Goal: Task Accomplishment & Management: Manage account settings

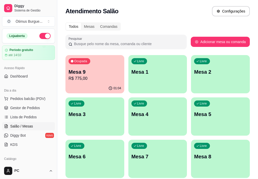
click at [92, 81] on p "R$ 775,00" at bounding box center [95, 79] width 53 height 6
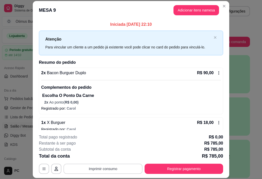
click at [110, 169] on button "Imprimir consumo" at bounding box center [102, 169] width 79 height 10
click at [106, 156] on button "IMPRESSORA" at bounding box center [102, 158] width 37 height 8
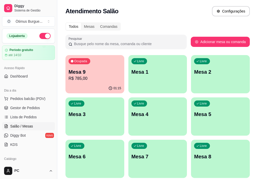
click at [93, 81] on p "R$ 785,00" at bounding box center [95, 79] width 53 height 6
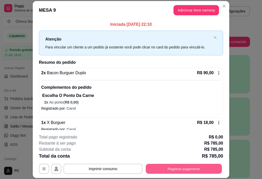
click at [172, 166] on button "Registrar pagamento" at bounding box center [184, 169] width 76 height 10
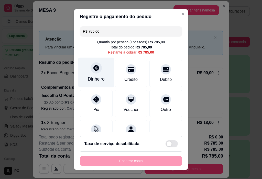
click at [99, 81] on div "Dinheiro" at bounding box center [96, 79] width 17 height 7
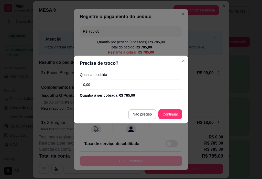
click at [98, 83] on input "0,00" at bounding box center [131, 85] width 102 height 10
type input "150,00"
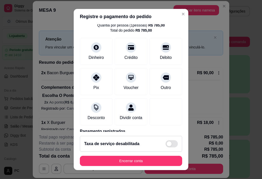
scroll to position [45, 0]
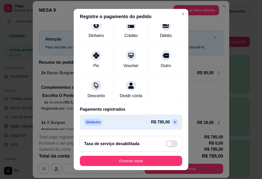
click at [173, 121] on icon at bounding box center [175, 122] width 4 height 4
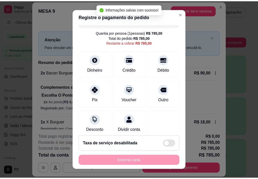
scroll to position [0, 0]
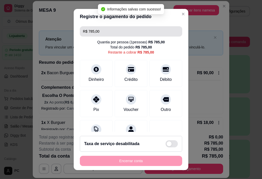
click at [102, 32] on input "R$ 785,00" at bounding box center [131, 31] width 96 height 10
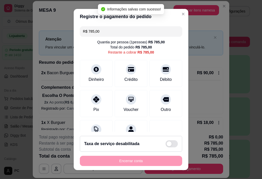
click at [102, 31] on input "R$ 785,00" at bounding box center [131, 31] width 96 height 10
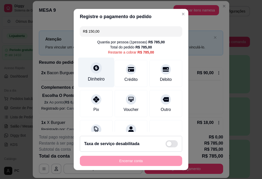
click at [103, 73] on div "Dinheiro" at bounding box center [96, 73] width 36 height 30
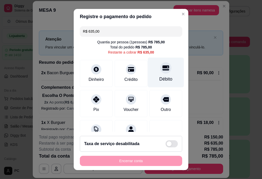
click at [148, 78] on div "Débito" at bounding box center [166, 73] width 36 height 30
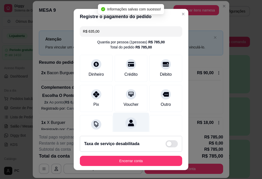
type input "R$ 0,00"
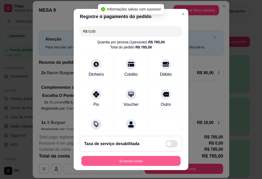
click at [124, 157] on button "Encerrar conta" at bounding box center [130, 161] width 99 height 10
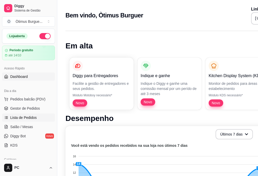
click at [21, 117] on span "Lista de Pedidos" at bounding box center [23, 117] width 27 height 5
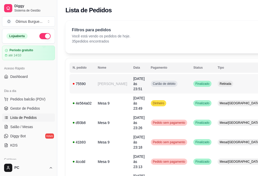
click at [165, 83] on td "Cartão de débito" at bounding box center [169, 83] width 43 height 19
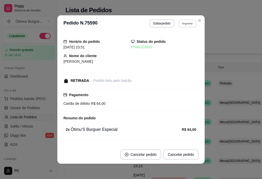
click at [188, 22] on button "Imprimir" at bounding box center [187, 23] width 18 height 8
click at [185, 40] on button "IMPRESSORA" at bounding box center [176, 41] width 36 height 8
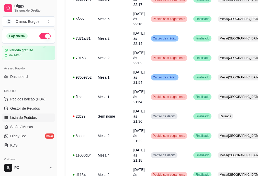
scroll to position [365, 0]
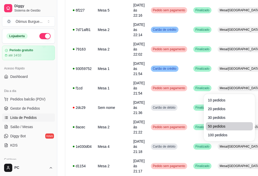
click at [215, 129] on li "50 pedidos" at bounding box center [229, 126] width 47 height 8
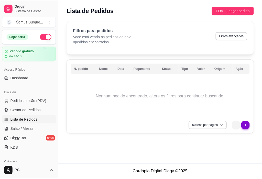
scroll to position [0, 0]
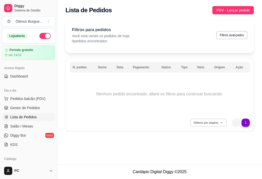
click at [198, 122] on button "50 itens por página" at bounding box center [208, 123] width 36 height 8
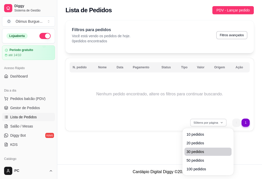
click at [196, 150] on span "30 pedidos" at bounding box center [207, 152] width 43 height 5
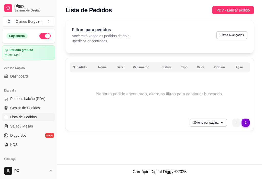
click at [244, 124] on li "next page button" at bounding box center [245, 123] width 8 height 8
click at [238, 124] on li "previous page button" at bounding box center [236, 123] width 8 height 8
click at [236, 123] on ul "1" at bounding box center [240, 123] width 17 height 8
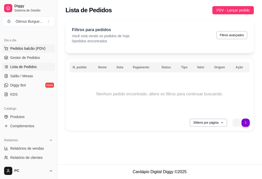
scroll to position [51, 0]
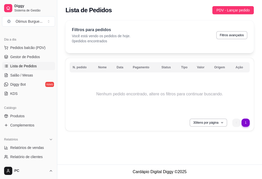
click at [29, 67] on span "Lista de Pedidos" at bounding box center [23, 66] width 27 height 5
click at [30, 56] on span "Gestor de Pedidos" at bounding box center [25, 56] width 30 height 5
